Goal: Check status

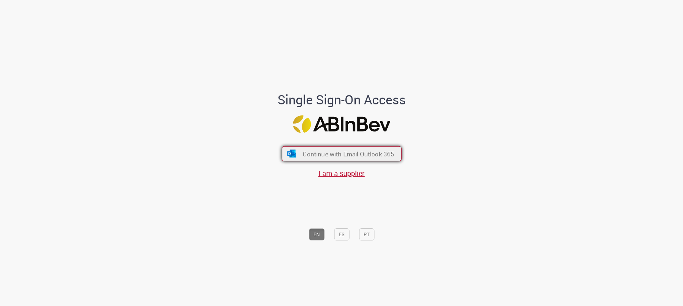
click at [328, 158] on button "Continue with Email Outlook 365" at bounding box center [342, 153] width 120 height 15
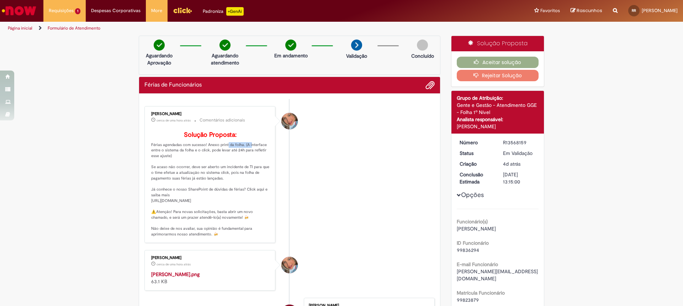
drag, startPoint x: 225, startPoint y: 156, endPoint x: 248, endPoint y: 158, distance: 23.2
click at [248, 158] on p "Solução Proposta: Férias agendadas com sucesso! Anexo print da folha. (A interf…" at bounding box center [210, 184] width 118 height 106
drag, startPoint x: 182, startPoint y: 160, endPoint x: 232, endPoint y: 162, distance: 49.5
click at [232, 162] on p "Solução Proposta: Férias agendadas com sucesso! Anexo print da folha. (A interf…" at bounding box center [210, 184] width 118 height 106
click at [227, 162] on p "Solução Proposta: Férias agendadas com sucesso! Anexo print da folha. (A interf…" at bounding box center [210, 184] width 118 height 106
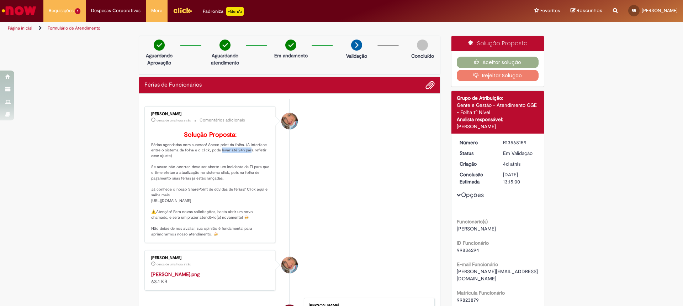
drag, startPoint x: 217, startPoint y: 161, endPoint x: 247, endPoint y: 163, distance: 29.6
click at [247, 163] on p "Solução Proposta: Férias agendadas com sucesso! Anexo print da folha. (A interf…" at bounding box center [210, 184] width 118 height 106
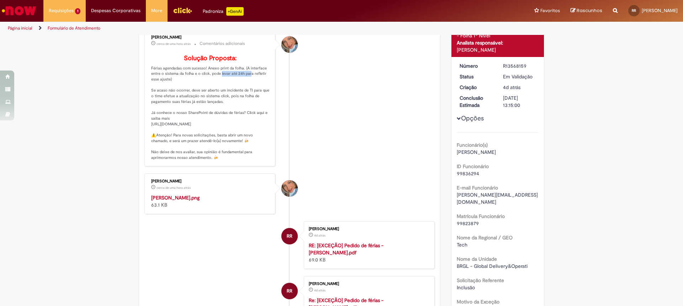
scroll to position [78, 0]
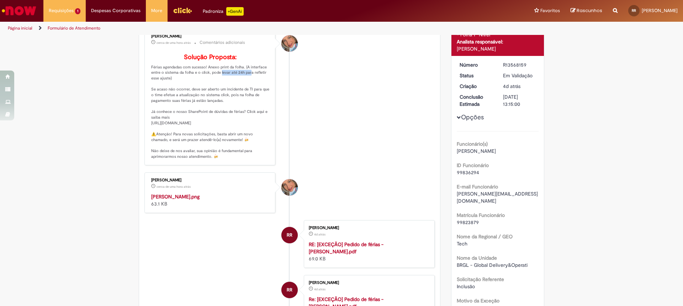
click at [208, 193] on img "Histórico de tíquete" at bounding box center [210, 193] width 118 height 0
click at [229, 193] on img "Histórico de tíquete" at bounding box center [210, 193] width 118 height 0
drag, startPoint x: 181, startPoint y: 79, endPoint x: 259, endPoint y: 88, distance: 78.1
click at [259, 88] on p "Solução Proposta: Férias agendadas com sucesso! Anexo print da folha. (A interf…" at bounding box center [210, 107] width 118 height 106
drag, startPoint x: 174, startPoint y: 99, endPoint x: 202, endPoint y: 110, distance: 30.1
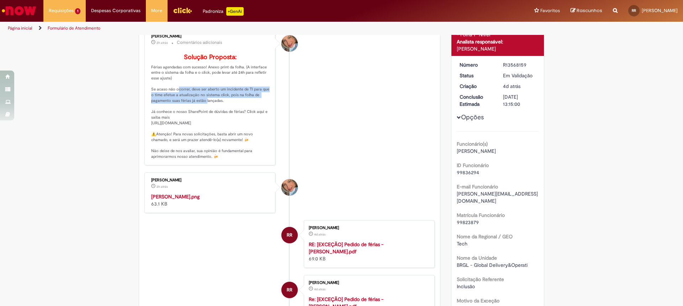
click at [202, 110] on p "Solução Proposta: Férias agendadas com sucesso! Anexo print da folha. (A interf…" at bounding box center [210, 107] width 118 height 106
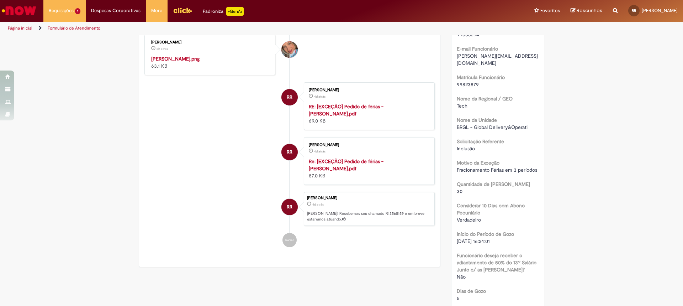
scroll to position [217, 0]
